Goal: Information Seeking & Learning: Learn about a topic

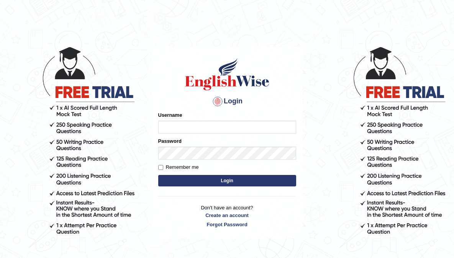
click at [179, 126] on input "Username" at bounding box center [227, 127] width 138 height 13
type input "aliahmad_parramatta"
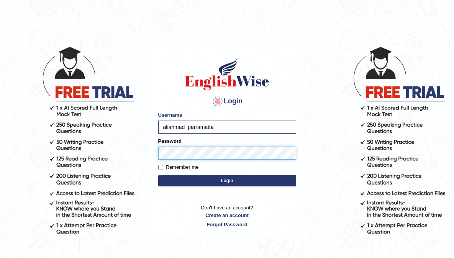
click at [158, 175] on button "Login" at bounding box center [227, 181] width 138 height 12
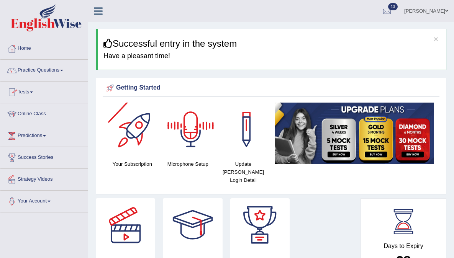
click at [28, 87] on link "Tests" at bounding box center [43, 91] width 87 height 19
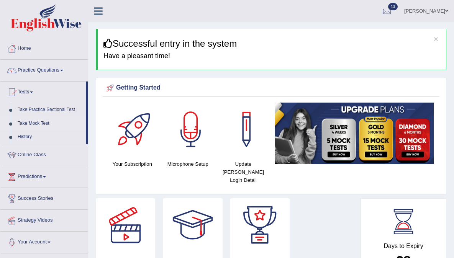
click at [42, 124] on link "Take Mock Test" at bounding box center [50, 124] width 72 height 14
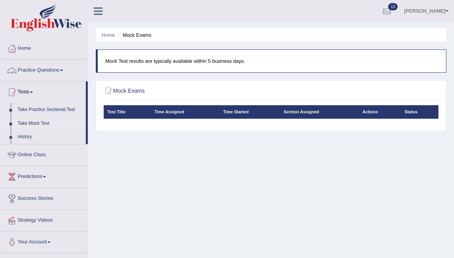
click at [21, 72] on link "Practice Questions" at bounding box center [43, 69] width 87 height 19
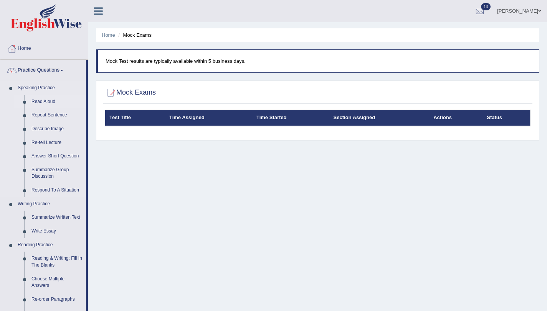
click at [43, 99] on link "Read Aloud" at bounding box center [57, 102] width 58 height 14
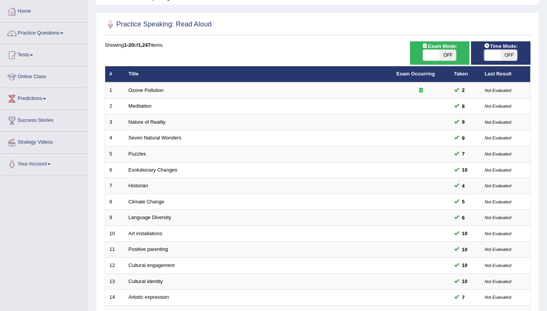
scroll to position [163, 0]
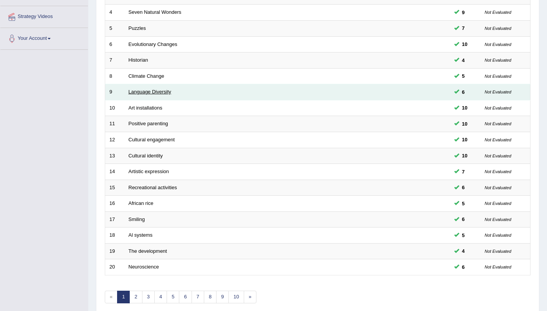
click at [156, 93] on link "Language Diversity" at bounding box center [149, 92] width 43 height 6
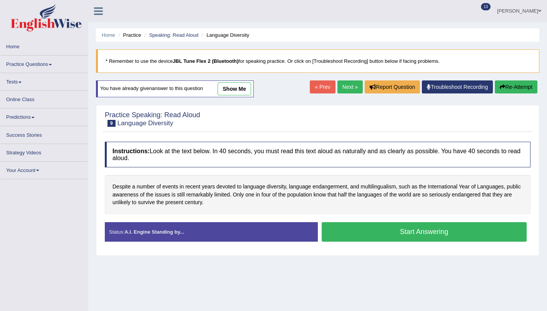
scroll to position [91, 0]
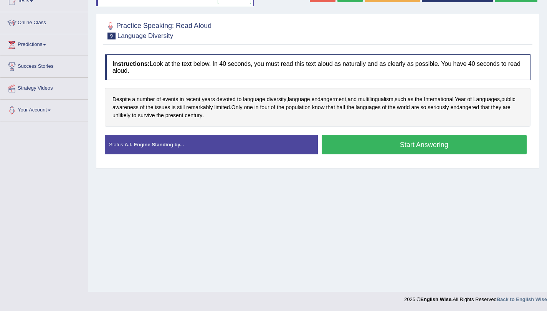
click at [334, 149] on button "Start Answering" at bounding box center [423, 145] width 205 height 20
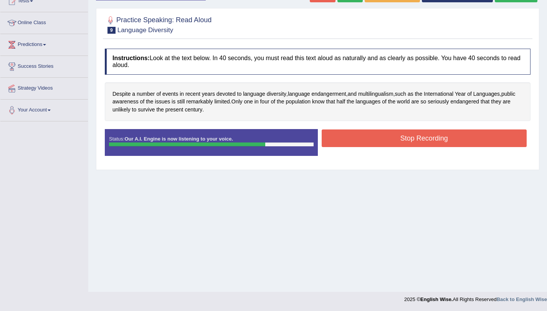
click at [392, 142] on button "Stop Recording" at bounding box center [423, 139] width 205 height 18
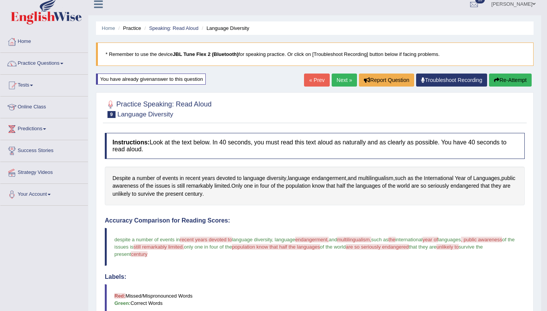
scroll to position [0, 0]
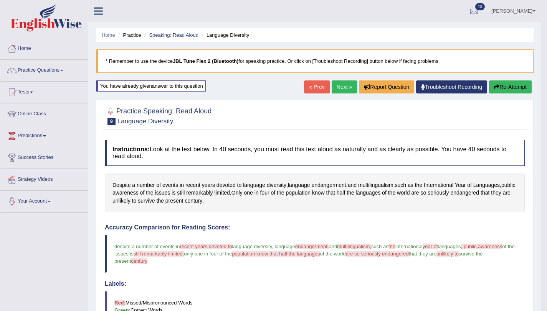
click at [510, 87] on button "Re-Attempt" at bounding box center [510, 87] width 43 height 13
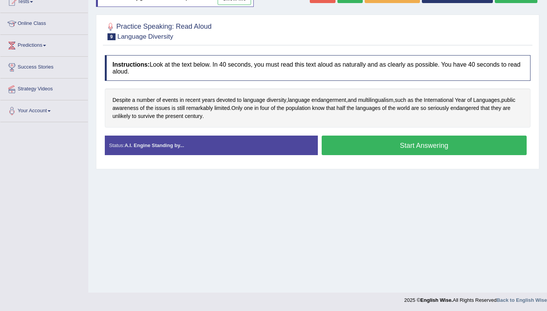
scroll to position [91, 0]
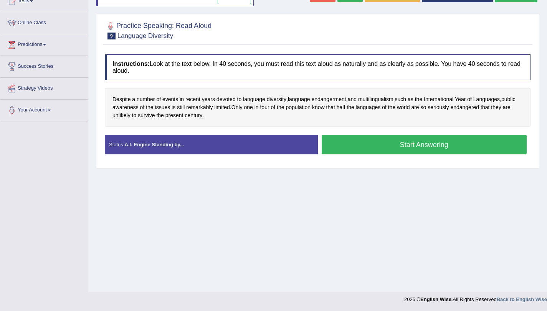
click at [351, 153] on button "Start Answering" at bounding box center [423, 145] width 205 height 20
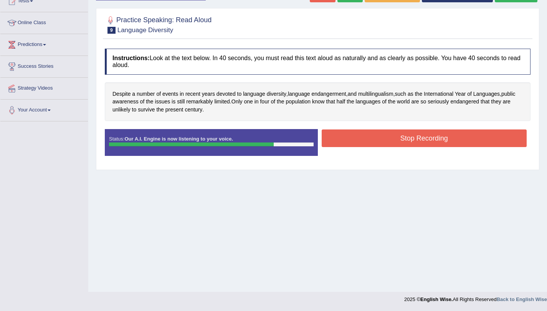
click at [398, 145] on button "Stop Recording" at bounding box center [423, 139] width 205 height 18
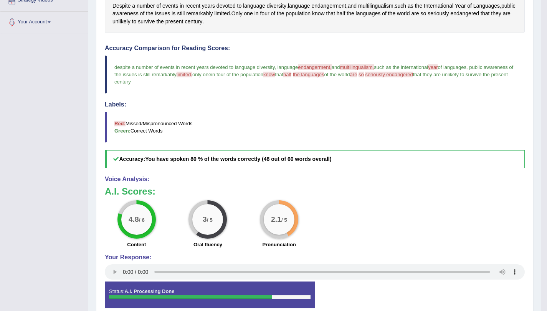
scroll to position [70, 0]
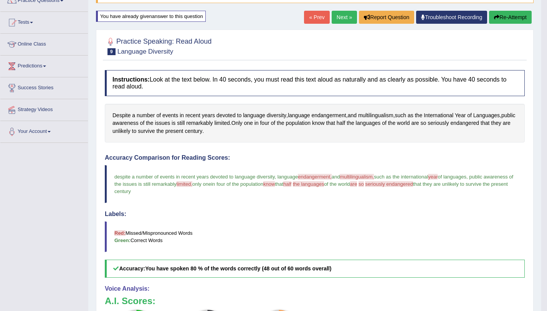
click at [334, 20] on link "Next »" at bounding box center [343, 17] width 25 height 13
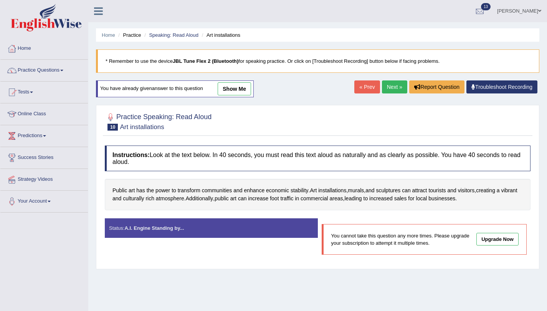
click at [391, 89] on link "Next »" at bounding box center [394, 87] width 25 height 13
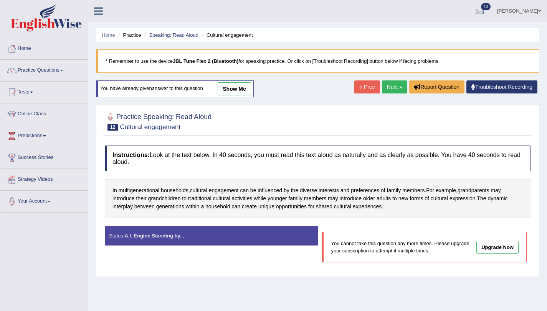
click at [391, 89] on link "Next »" at bounding box center [394, 87] width 25 height 13
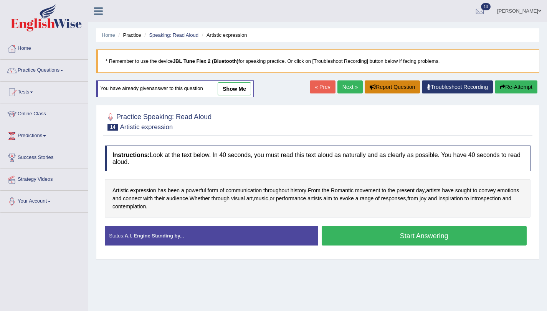
click at [391, 89] on button "Report Question" at bounding box center [391, 87] width 55 height 13
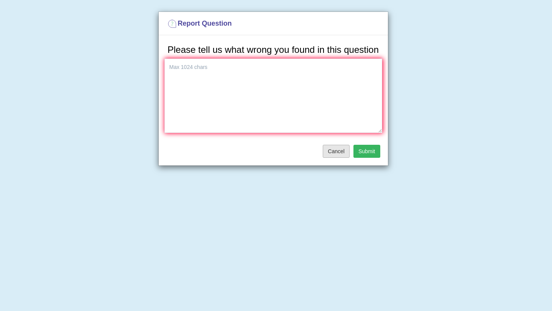
click at [342, 158] on button "Cancel" at bounding box center [336, 151] width 27 height 13
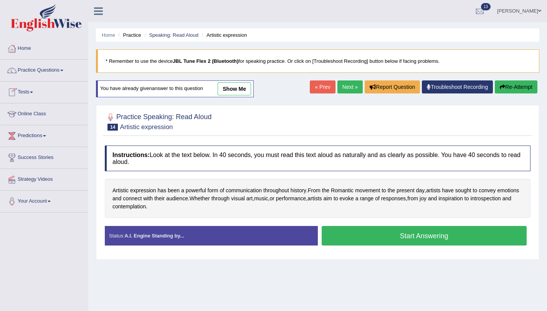
click at [30, 90] on link "Tests" at bounding box center [43, 91] width 87 height 19
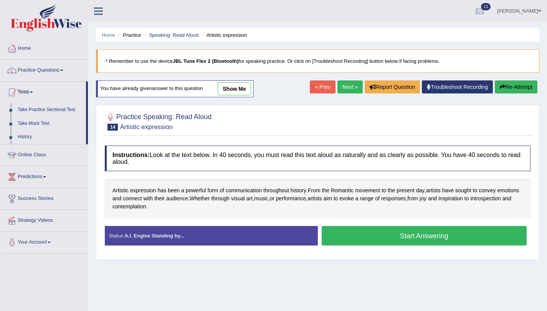
click at [533, 10] on link "Ali Ahmad Shafai" at bounding box center [519, 10] width 56 height 20
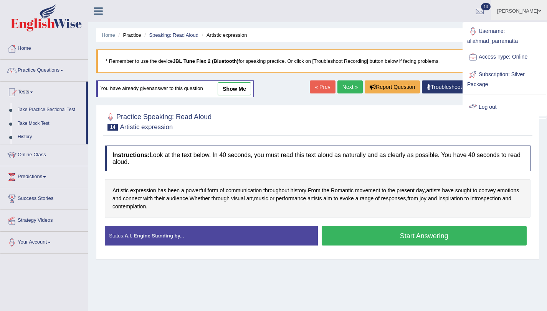
click at [489, 107] on link "Log out" at bounding box center [504, 108] width 83 height 18
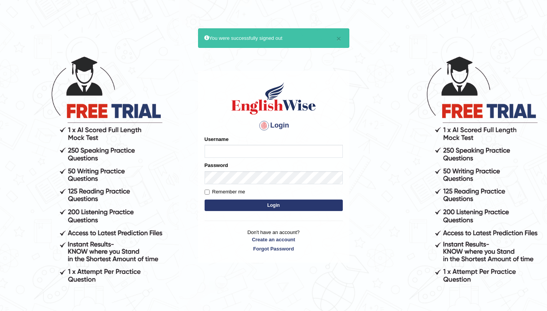
click at [295, 155] on input "Username" at bounding box center [273, 151] width 138 height 13
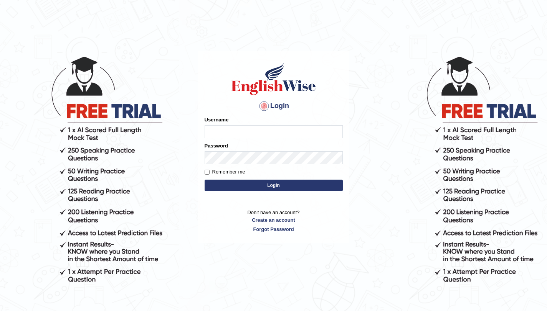
click at [279, 133] on input "Username" at bounding box center [273, 131] width 138 height 13
type input "aliahmad_parramatta"
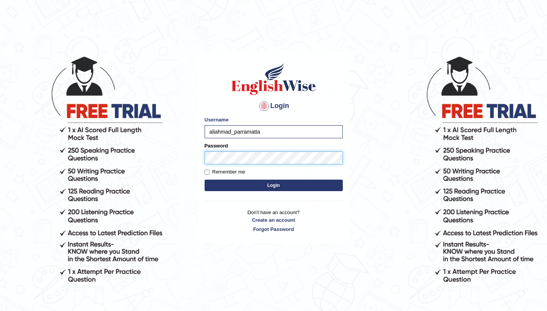
click at [204, 180] on button "Login" at bounding box center [273, 186] width 138 height 12
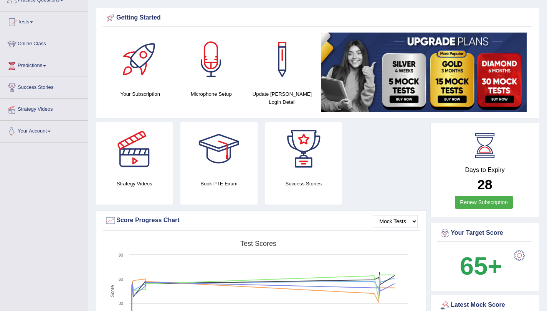
scroll to position [59, 0]
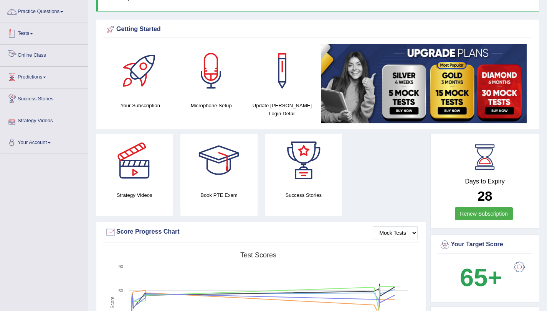
click at [30, 34] on link "Tests" at bounding box center [43, 32] width 87 height 19
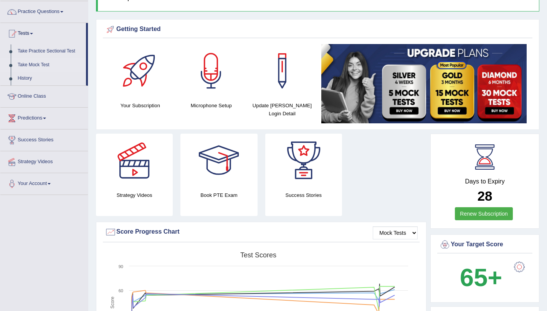
click at [30, 65] on link "Take Mock Test" at bounding box center [50, 65] width 72 height 14
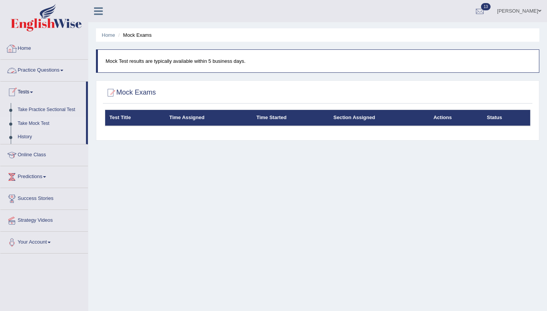
click at [21, 50] on link "Home" at bounding box center [43, 47] width 87 height 19
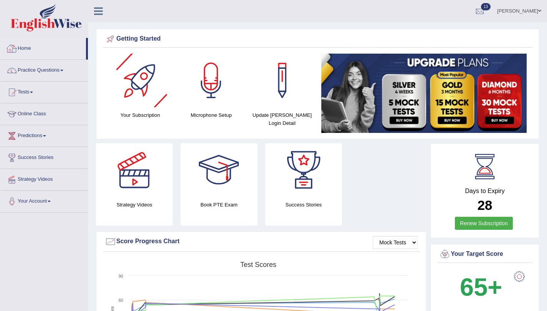
click at [35, 47] on link "Home" at bounding box center [43, 47] width 86 height 19
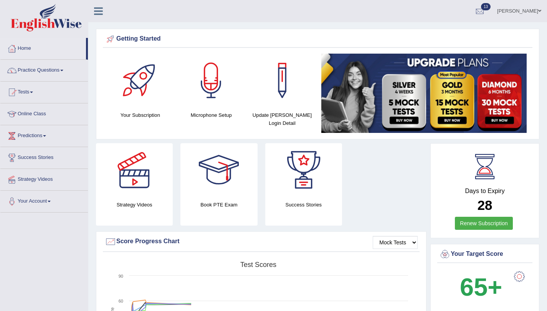
drag, startPoint x: 0, startPoint y: 0, endPoint x: 43, endPoint y: 69, distance: 81.1
click at [42, 69] on link "Practice Questions" at bounding box center [43, 69] width 87 height 19
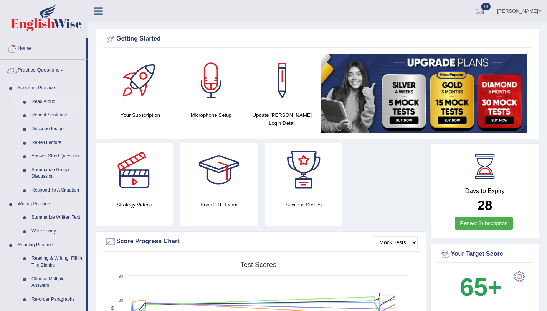
click at [41, 101] on link "Read Aloud" at bounding box center [57, 102] width 58 height 14
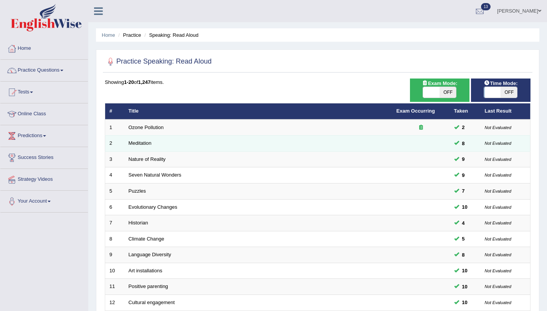
scroll to position [161, 0]
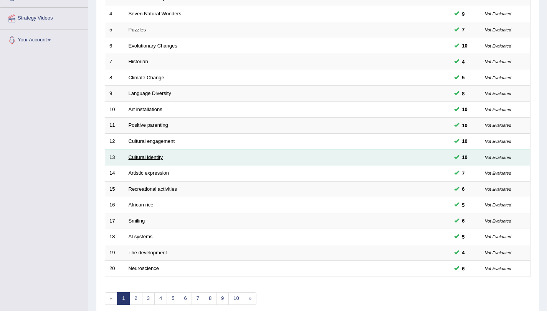
click at [139, 155] on link "Cultural identity" at bounding box center [145, 158] width 35 height 6
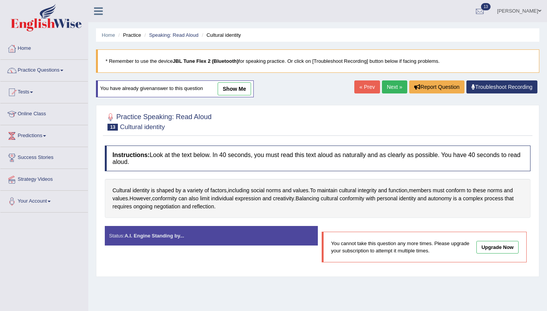
click at [387, 85] on link "Next »" at bounding box center [394, 87] width 25 height 13
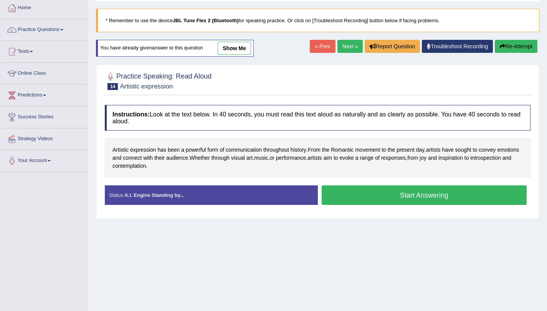
scroll to position [91, 0]
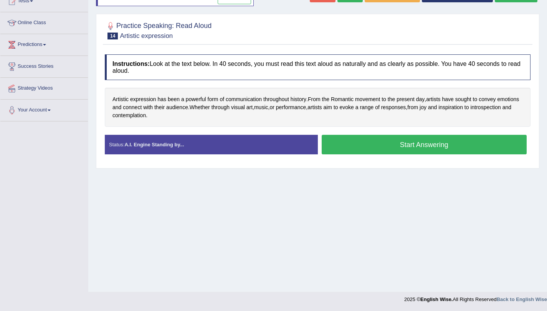
click at [482, 135] on button "Start Answering" at bounding box center [423, 145] width 205 height 20
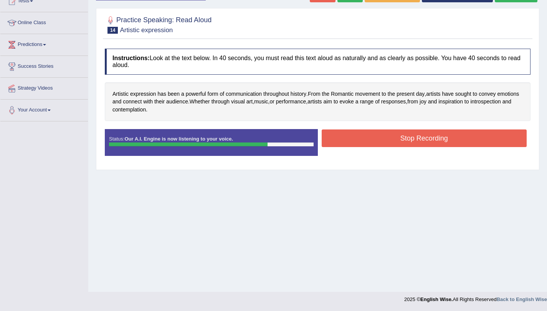
click at [341, 142] on button "Stop Recording" at bounding box center [423, 139] width 205 height 18
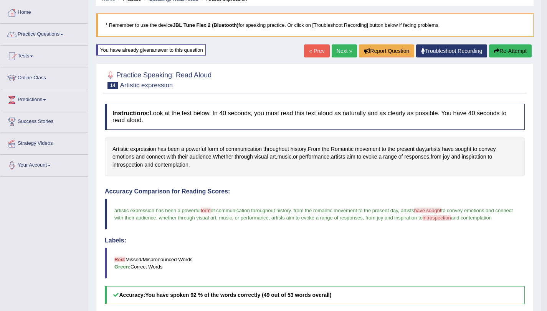
scroll to position [9, 0]
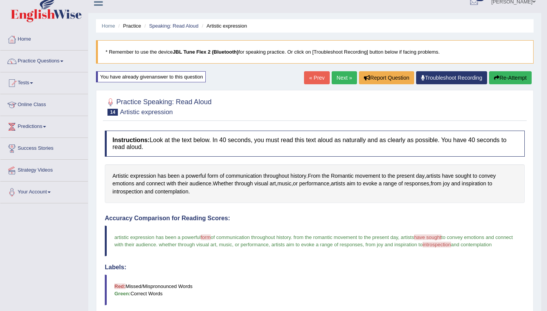
click at [340, 79] on link "Next »" at bounding box center [343, 77] width 25 height 13
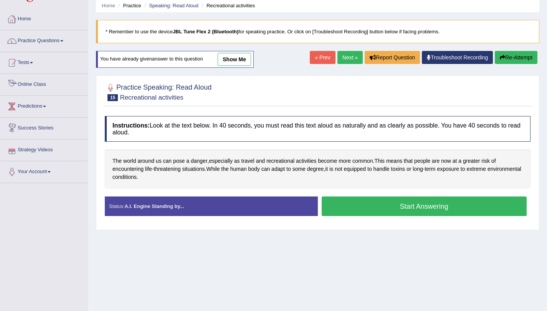
scroll to position [19, 0]
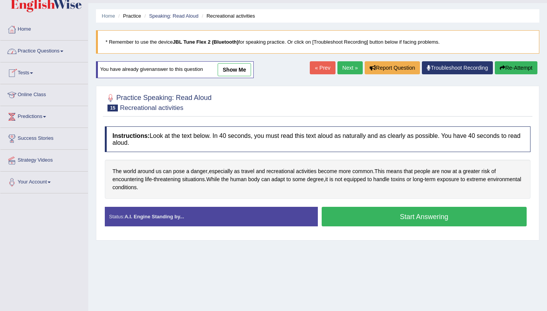
click at [33, 73] on span at bounding box center [31, 73] width 3 height 2
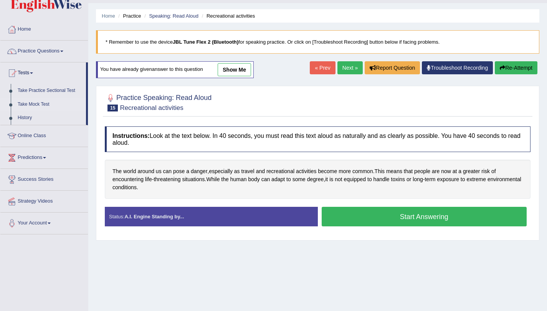
click at [45, 104] on link "Take Mock Test" at bounding box center [50, 105] width 72 height 14
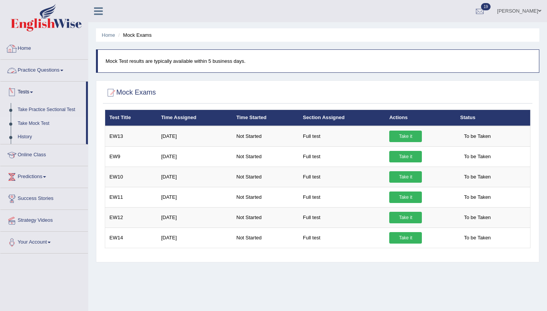
click at [27, 47] on link "Home" at bounding box center [43, 47] width 87 height 19
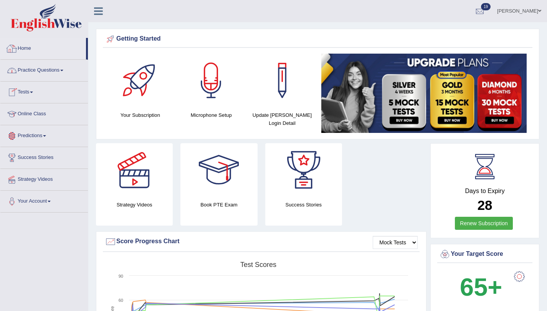
click at [22, 48] on link "Home" at bounding box center [43, 47] width 86 height 19
click at [24, 47] on link "Home" at bounding box center [43, 47] width 86 height 19
click at [36, 69] on link "Practice Questions" at bounding box center [43, 69] width 87 height 19
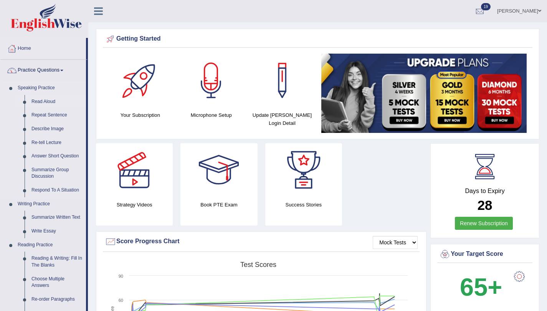
click at [36, 100] on link "Read Aloud" at bounding box center [57, 102] width 58 height 14
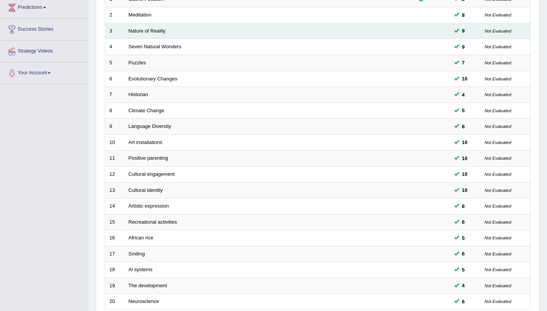
scroll to position [130, 0]
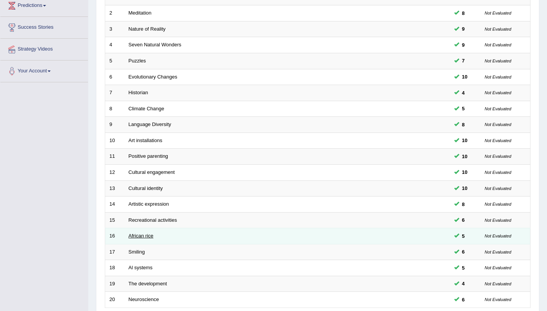
click at [147, 235] on link "African rice" at bounding box center [140, 236] width 25 height 6
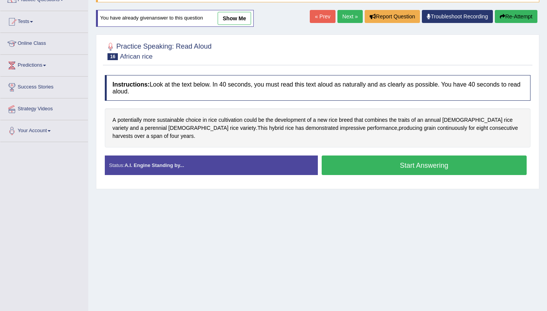
scroll to position [91, 0]
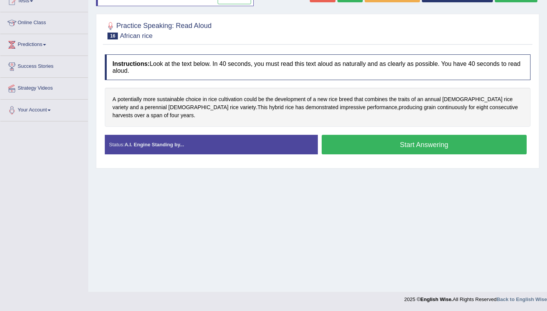
click at [339, 153] on button "Start Answering" at bounding box center [423, 145] width 205 height 20
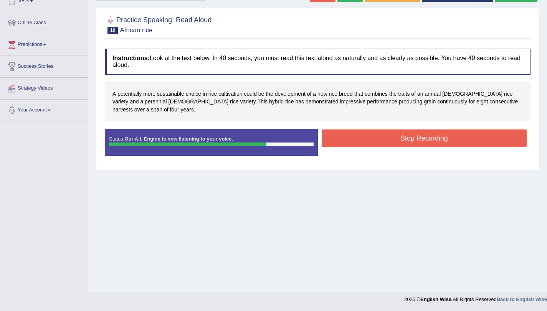
click at [346, 139] on button "Stop Recording" at bounding box center [423, 139] width 205 height 18
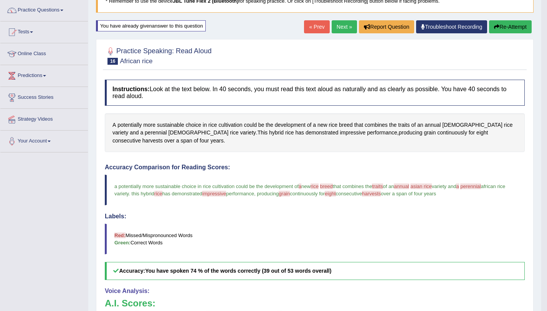
scroll to position [0, 0]
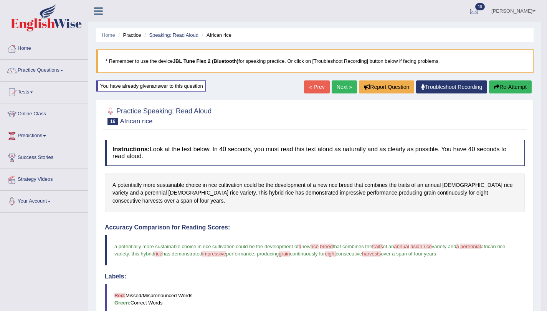
click at [510, 89] on button "Re-Attempt" at bounding box center [510, 87] width 43 height 13
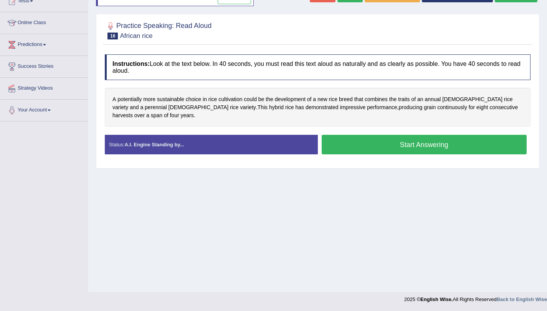
click at [369, 155] on div "Start Answering" at bounding box center [424, 145] width 213 height 21
click at [336, 145] on button "Start Answering" at bounding box center [423, 145] width 205 height 20
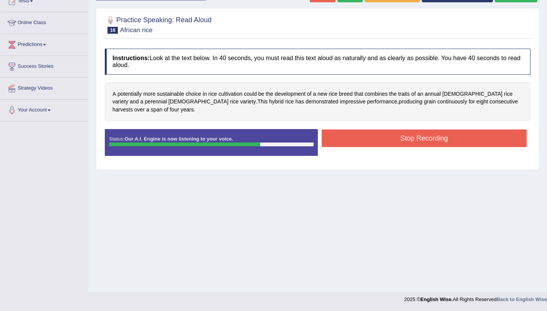
click at [339, 137] on button "Stop Recording" at bounding box center [423, 139] width 205 height 18
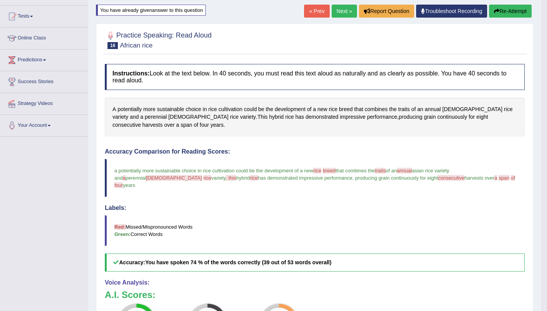
scroll to position [54, 0]
